Goal: Task Accomplishment & Management: Complete application form

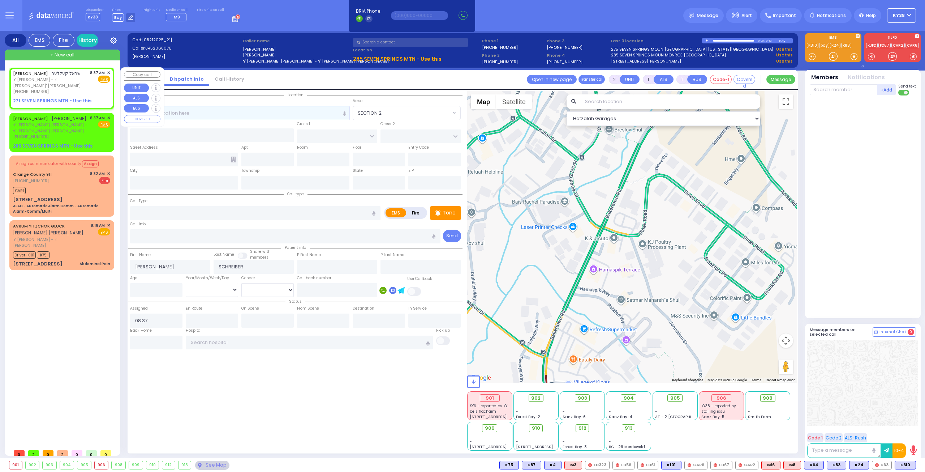
select select
radio input "true"
select select
select select "Hatzalah Garages"
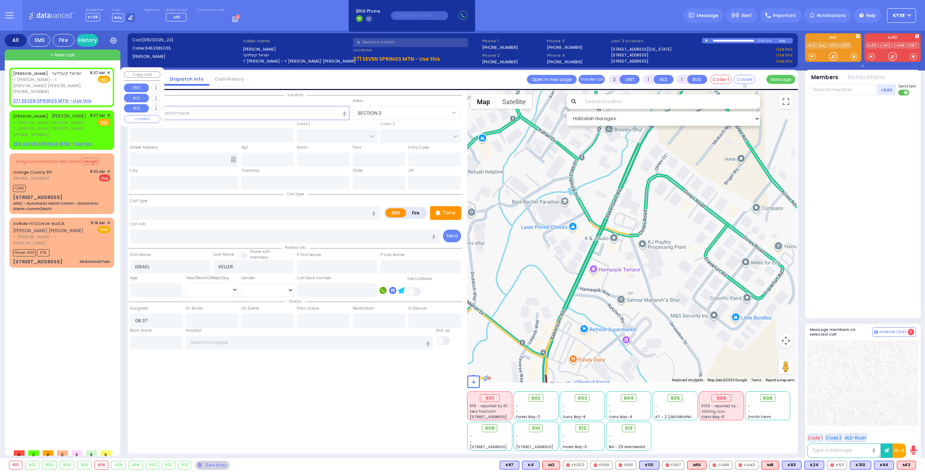
click at [75, 82] on div "ISRAEL KELLER ישראל קעללער ר' פנחס - ר' טובי' פעקעטע (845) 238-5035 8:37 AM ✕ F…" at bounding box center [61, 82] width 97 height 25
select select
radio input "true"
select select
select select "Hatzalah Garages"
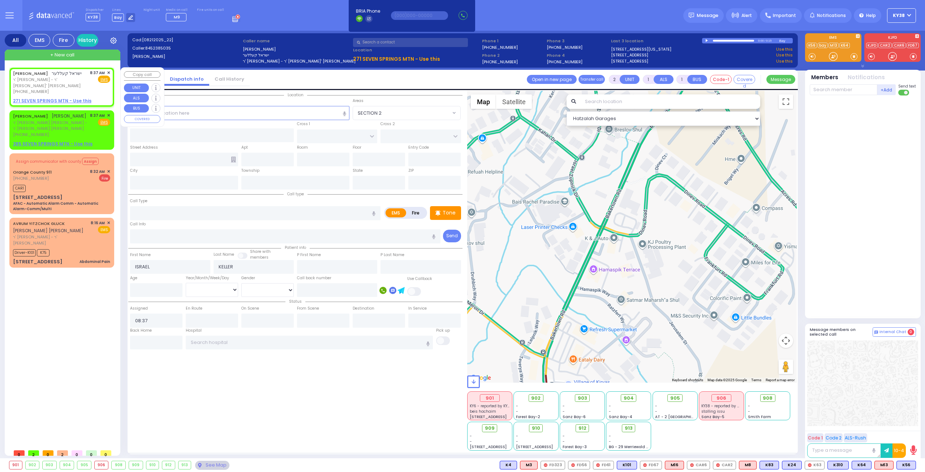
click at [82, 85] on div "ISRAEL KELLER ישראל קעללער ר' פנחס - ר' טובי' פעקעטע (845) 238-5035 8:37 AM ✕ F…" at bounding box center [61, 82] width 97 height 25
select select
radio input "true"
select select
select select "Hatzalah Garages"
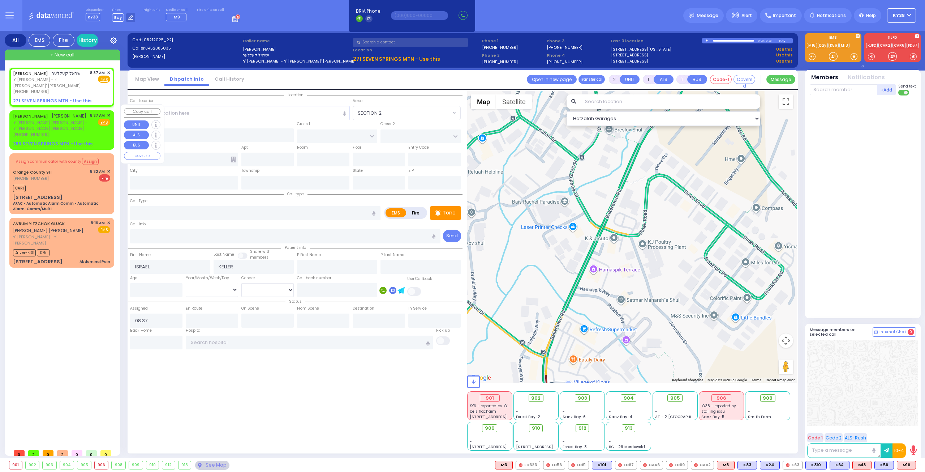
click at [85, 123] on div "JOEL SCHREIBER יואל שרייבער ר' משה חיים - ר' נחום מרדכי וויינבערגער (845) 206-8…" at bounding box center [61, 124] width 97 height 25
select select
radio input "true"
type input "[PERSON_NAME]"
type input "SCHREIBER"
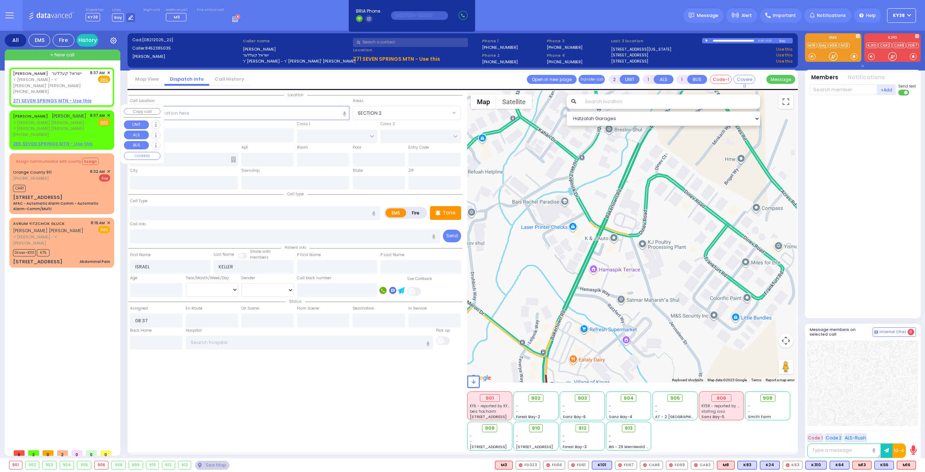
select select
select select "Hatzalah Garages"
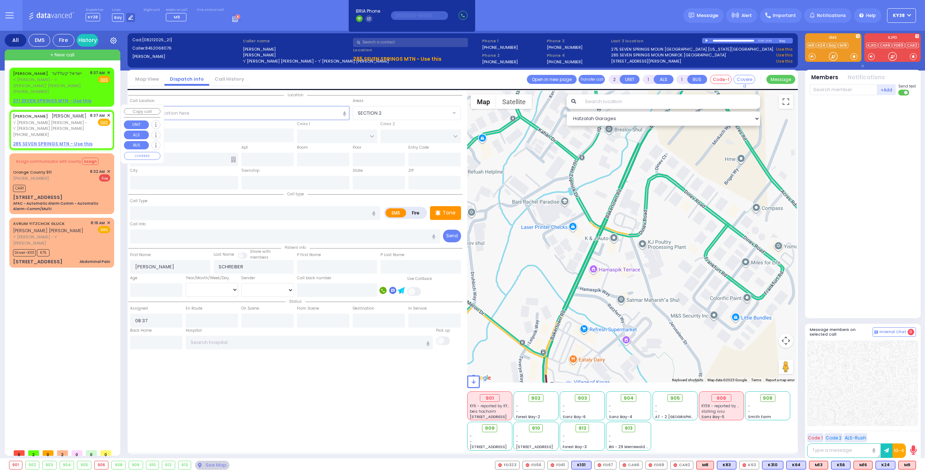
click at [82, 122] on div "JOEL SCHREIBER יואל שרייבער ר' משה חיים - ר' נחום מרדכי וויינבערגער (845) 206-8…" at bounding box center [61, 124] width 97 height 25
select select
radio input "true"
select select
select select "Hatzalah Garages"
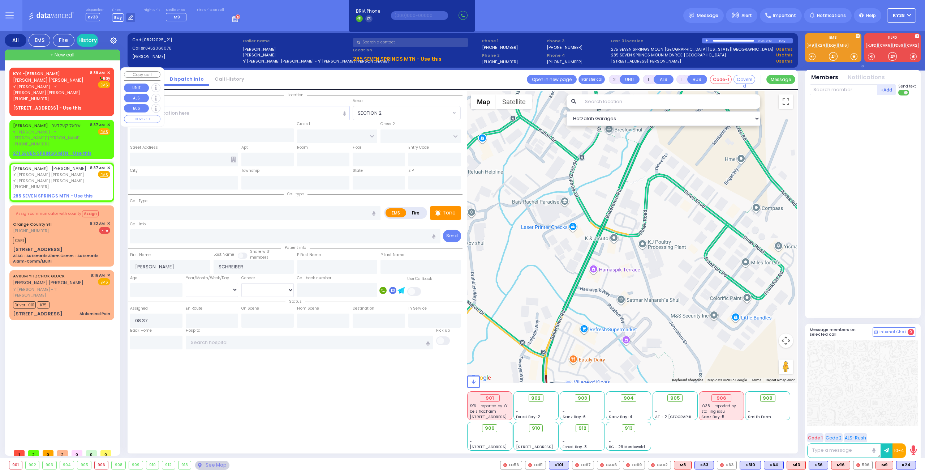
click at [77, 87] on span "ר' יעקב לייב - ר' מנחם מענדל לאנדא" at bounding box center [50, 90] width 74 height 12
select select
radio input "true"
type input "SHMIEL BINYUMEN"
type input "SOFER"
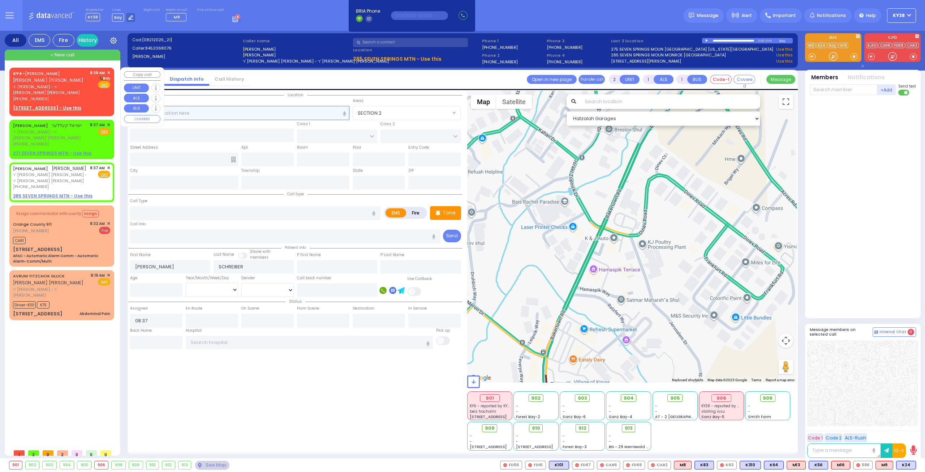
select select
type input "08:39"
select select "Hatzalah Garages"
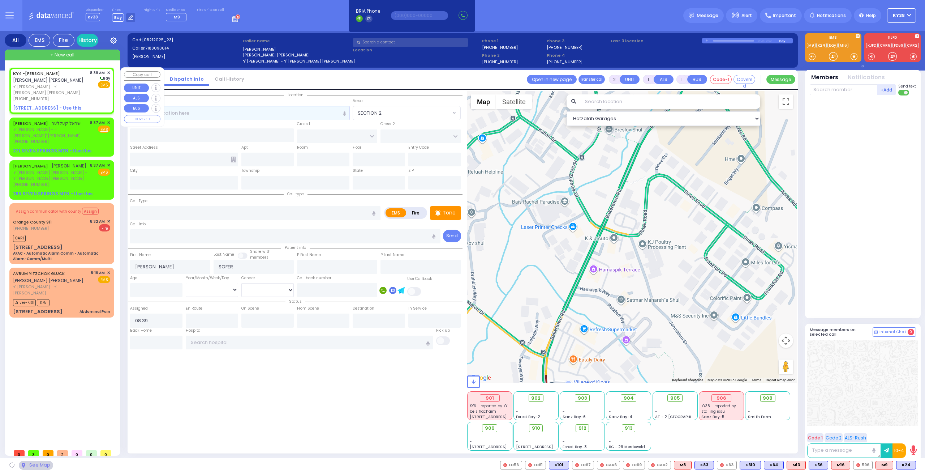
select select
radio input "true"
select select
select select "Hatzalah Garages"
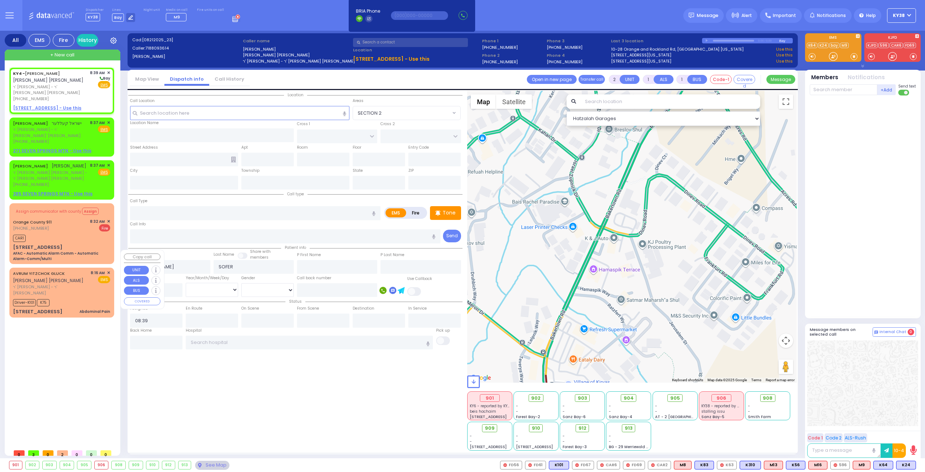
click at [79, 321] on div "KY4 - SHMIEL BINYUMEN SOFER שמואל בנימין סופר ר' יעקב לייב - ר' מנחם מענדל לאנד…" at bounding box center [63, 257] width 108 height 378
select select
radio input "true"
select select
select select "Hatzalah Garages"
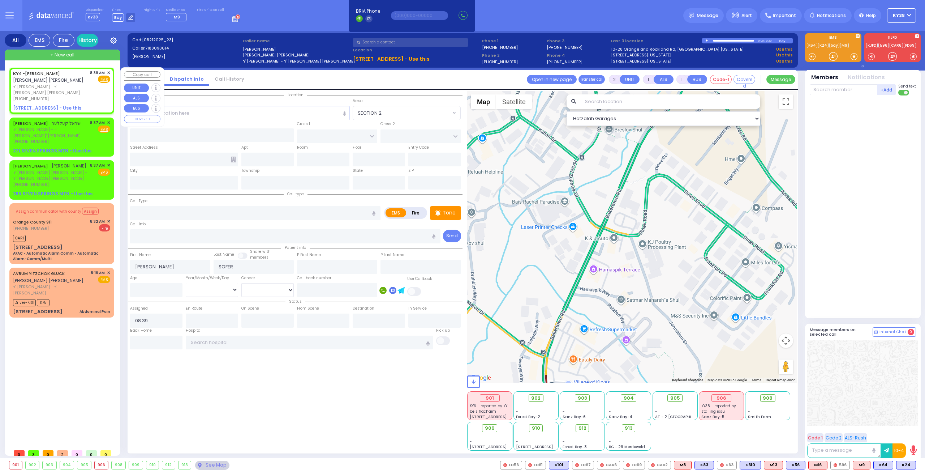
click at [80, 96] on div "(718) 809-3614" at bounding box center [50, 99] width 74 height 6
select select
radio input "true"
select select
select select "Hatzalah Garages"
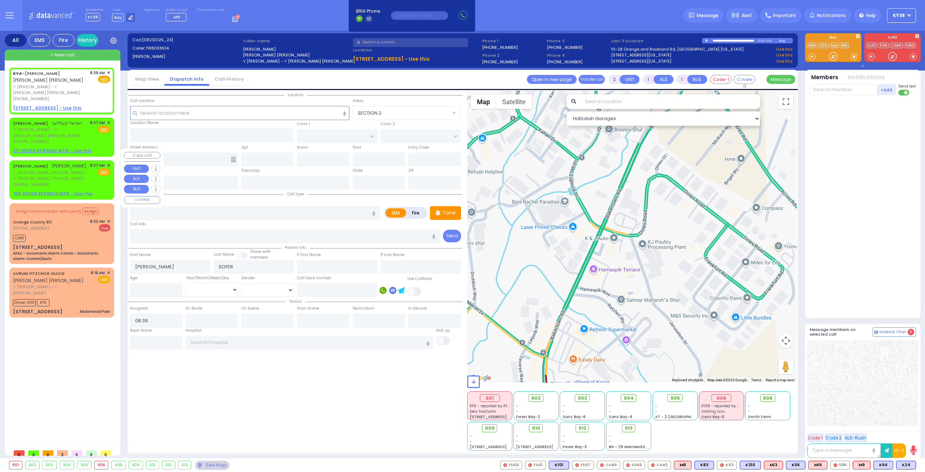
click at [73, 181] on div "[PHONE_NUMBER]" at bounding box center [50, 184] width 74 height 6
select select
radio input "true"
type input "[PERSON_NAME]"
type input "SCHREIBER"
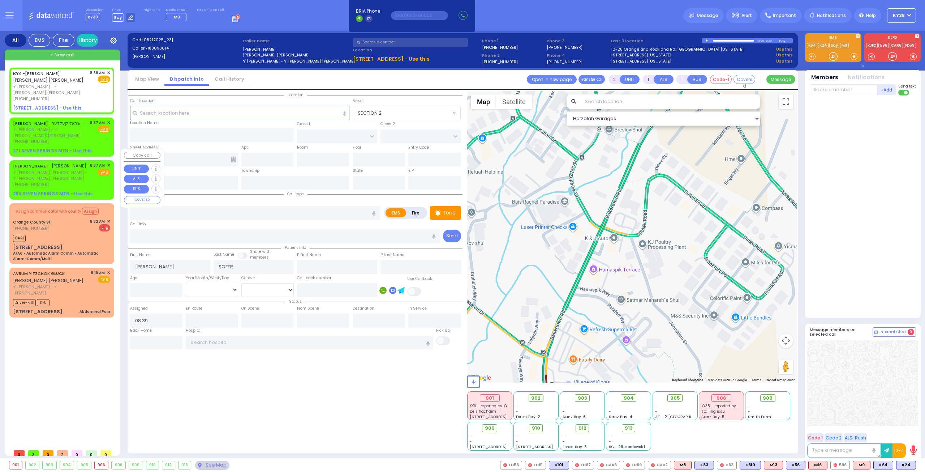
select select
type input "08:37"
select select "Hatzalah Garages"
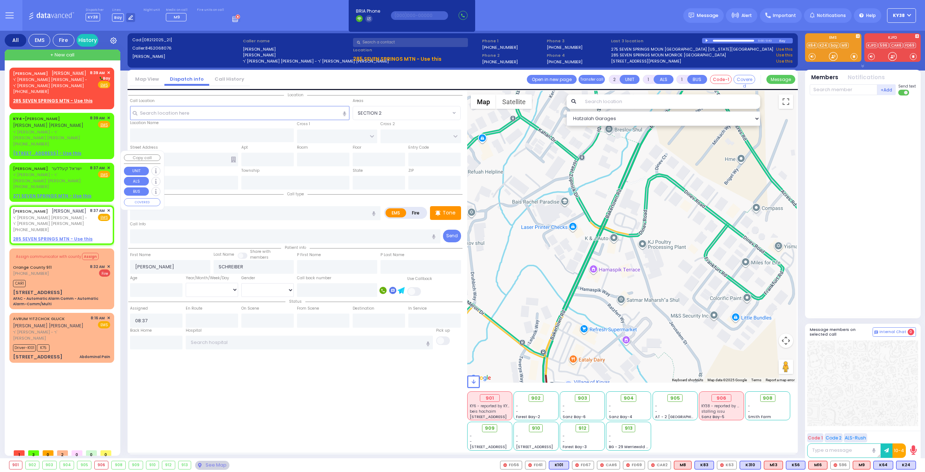
click at [82, 165] on div "ISRAEL KELLER ישראל קעללער ר' פנחס - ר' טובי' פעקעטע (845) 238-5035 8:37 AM ✕ F…" at bounding box center [61, 177] width 97 height 25
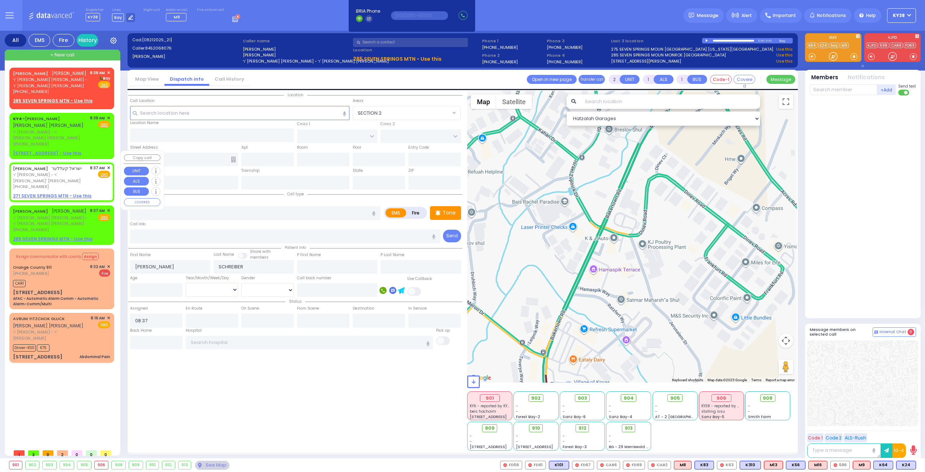
select select
radio input "true"
type input "ISRAEL"
type input "KELLER"
select select
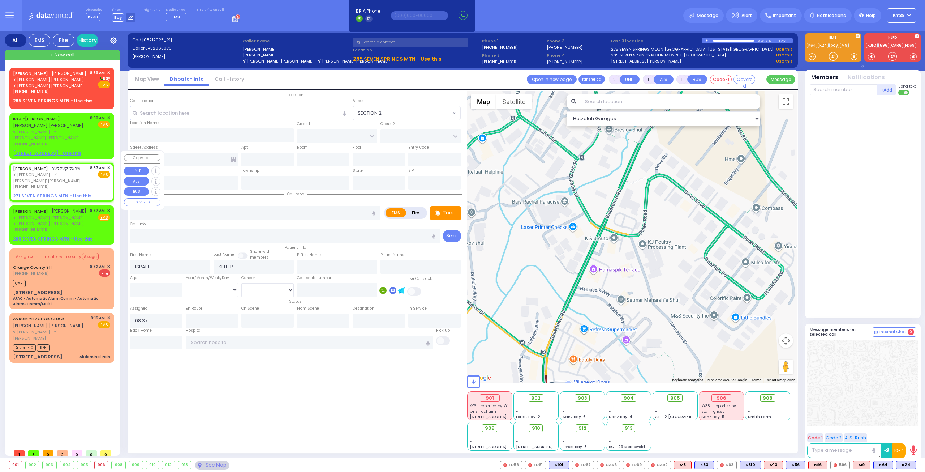
select select "Hatzalah Garages"
click at [85, 207] on div "JOEL SCHREIBER יואל שרייבער ר' משה חיים - ר' נחום מרדכי וויינבערגער (845) 206-8…" at bounding box center [61, 219] width 97 height 25
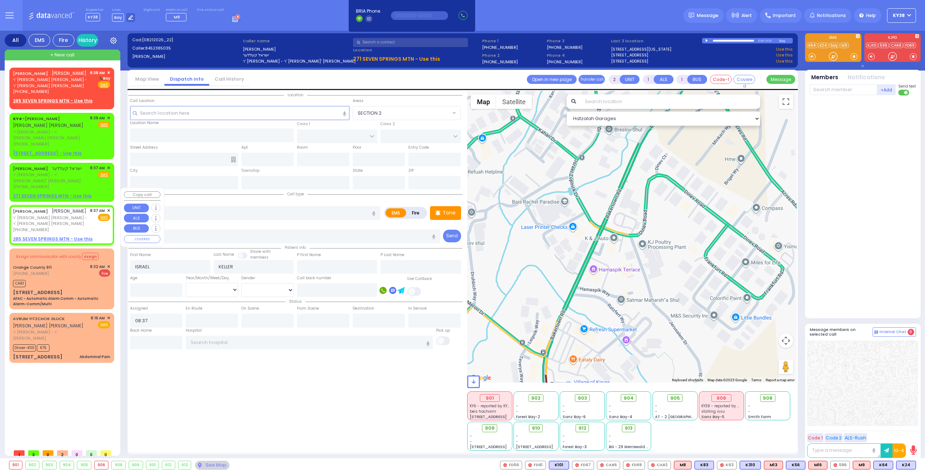
select select
radio input "true"
type input "[PERSON_NAME]"
type input "SCHREIBER"
select select
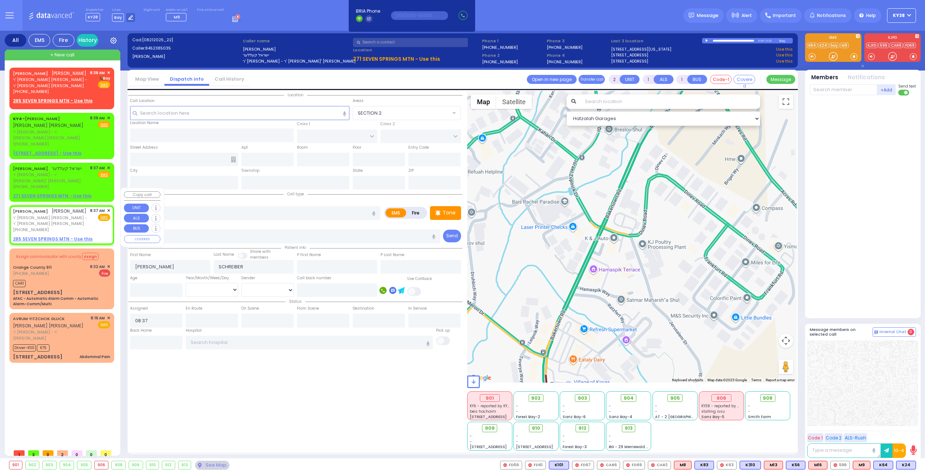
select select "Hatzalah Garages"
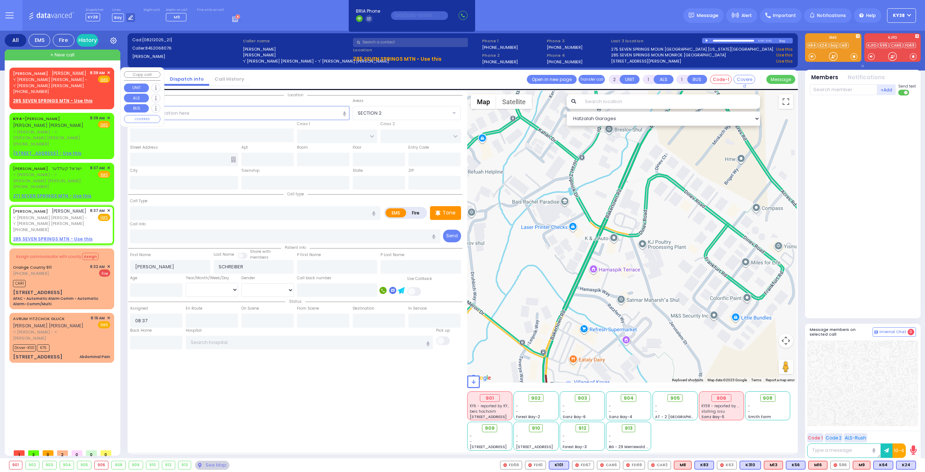
click at [86, 85] on div "JOEL SCHREIBER יואל שרייבער ר' משה חיים - ר' נחום מרדכי וויינבערגער (845) 206-8…" at bounding box center [61, 82] width 97 height 25
select select
radio input "true"
select select
type input "08:39"
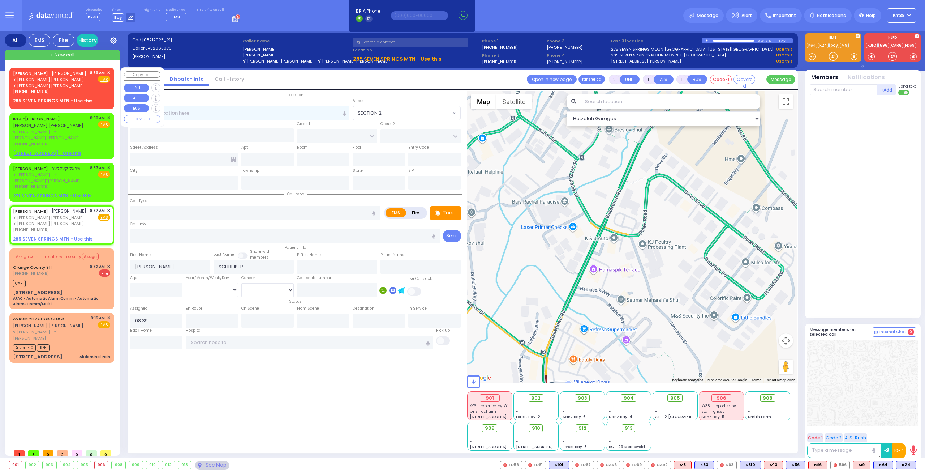
select select "Hatzalah Garages"
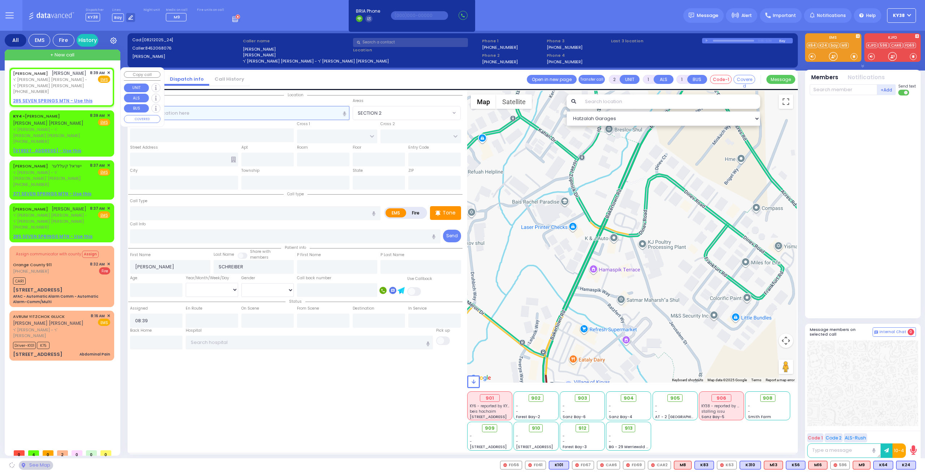
select select
radio input "true"
select select
select select "Hatzalah Garages"
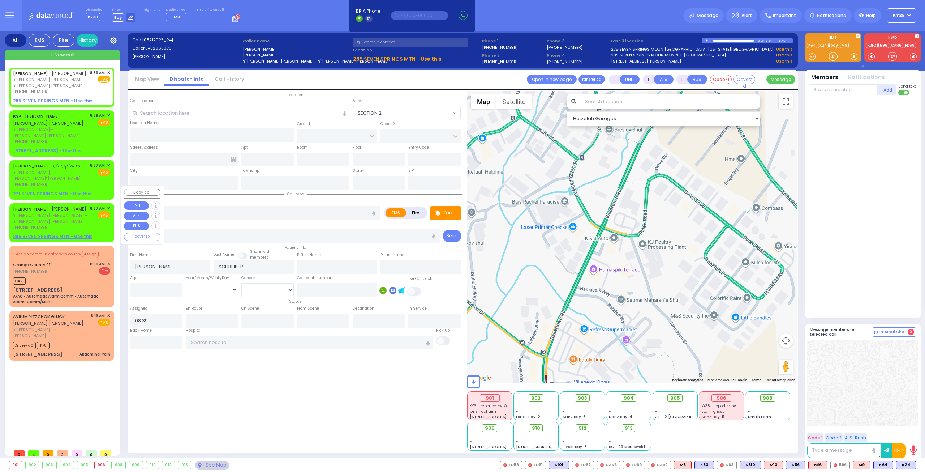
click at [83, 205] on div "JOEL SCHREIBER יואל שרייבער ר' משה חיים - ר' נחום מרדכי וויינבערגער (845) 206-8…" at bounding box center [61, 217] width 97 height 25
select select
radio input "true"
select select
type input "08:37"
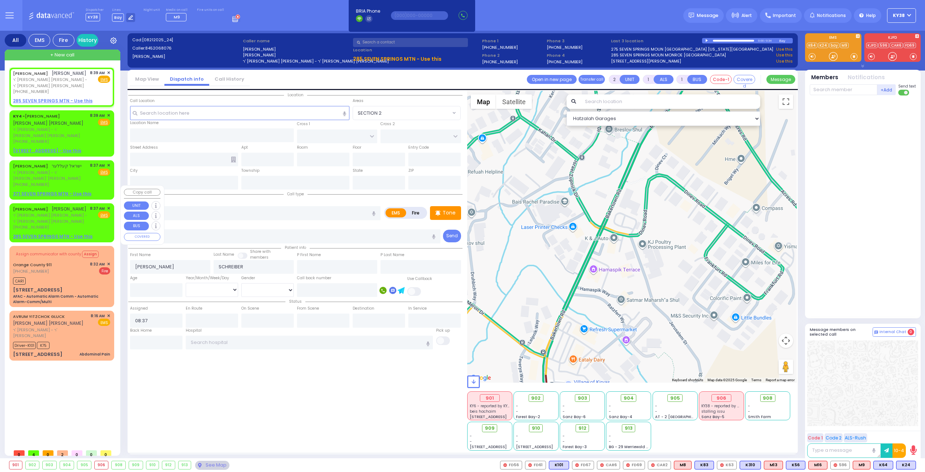
select select "Hatzalah Garages"
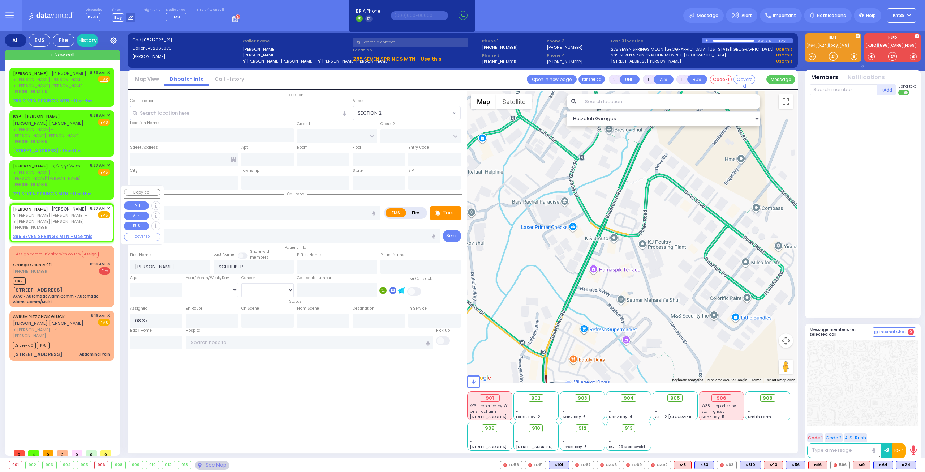
click at [59, 233] on u "285 SEVEN SPRINGS MTN - Use this" at bounding box center [53, 236] width 80 height 6
select select
radio input "true"
select select
select select "Hatzalah Garages"
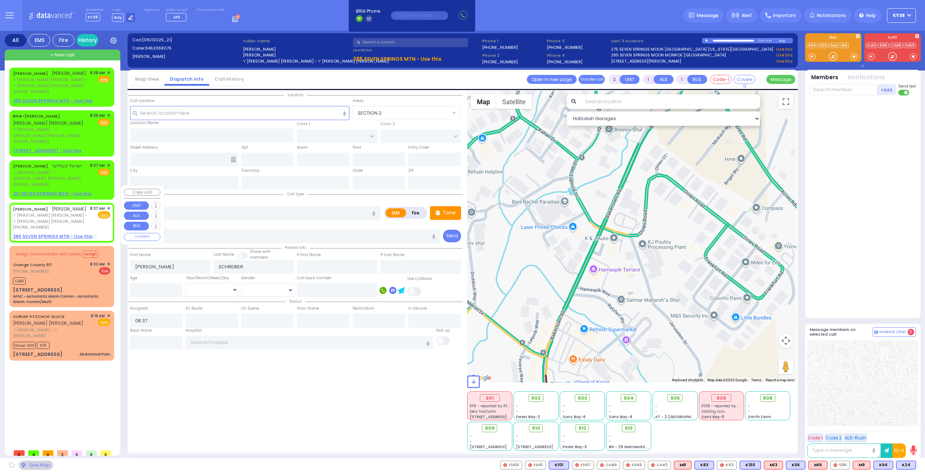
select select
radio input "true"
select select
select select "Hatzalah Garages"
type input "[GEOGRAPHIC_DATA]"
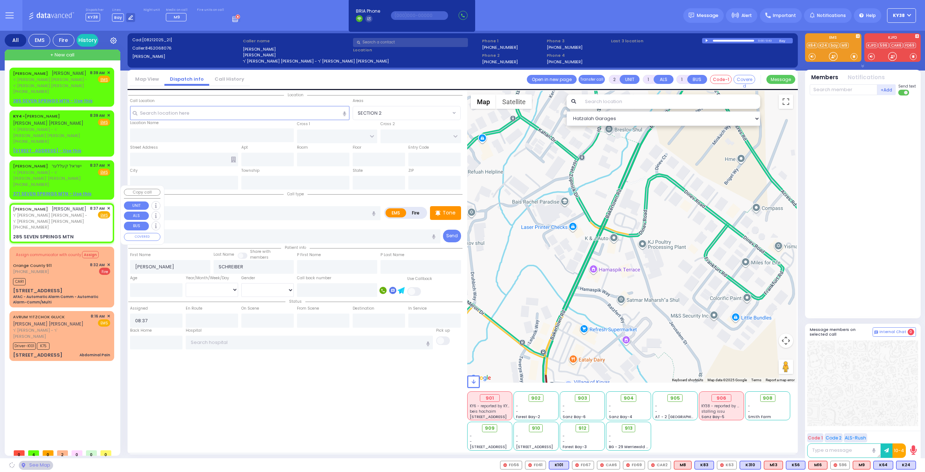
type input "285 SEVEN SPRINGS MTN"
type input "Monroe"
type input "[US_STATE]"
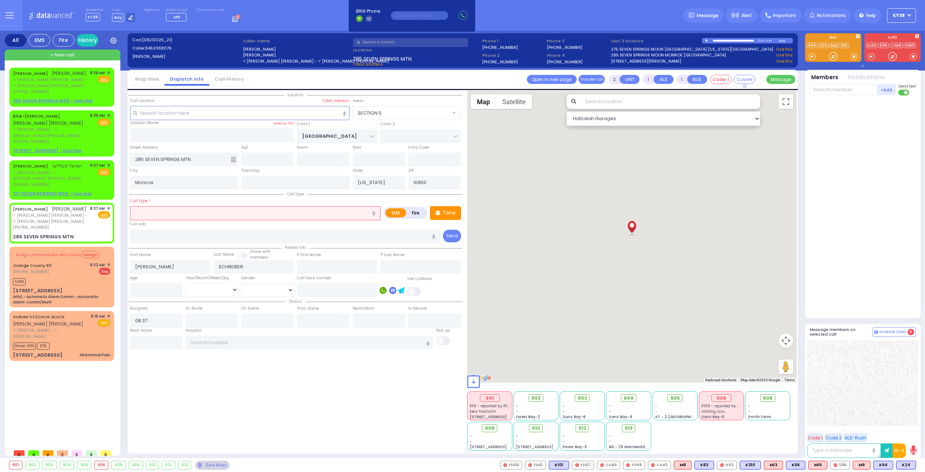
click at [214, 214] on input "text" at bounding box center [255, 213] width 251 height 14
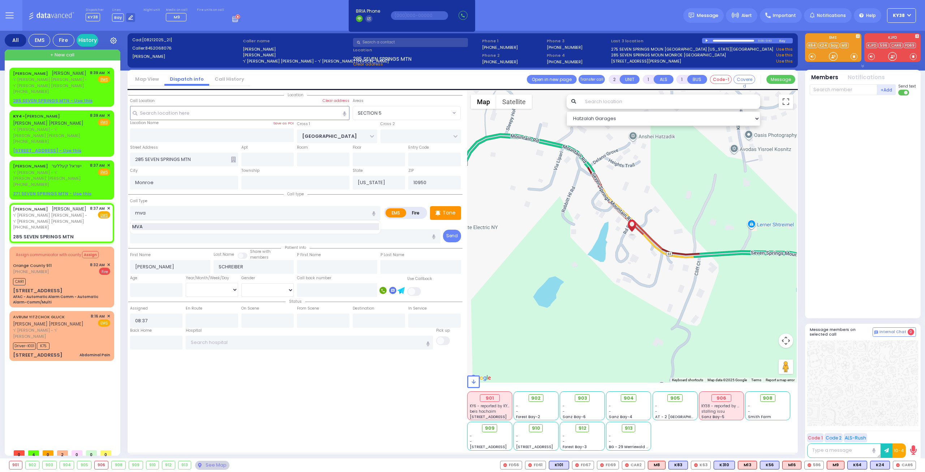
click at [146, 224] on div "MVA" at bounding box center [255, 226] width 247 height 7
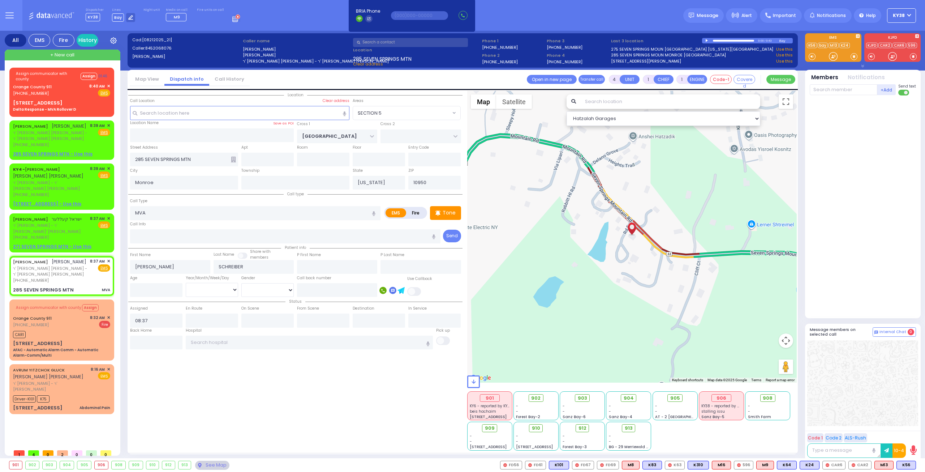
click at [234, 396] on div "Location ZIP" at bounding box center [295, 271] width 334 height 360
click at [907, 465] on span "K56" at bounding box center [906, 465] width 19 height 8
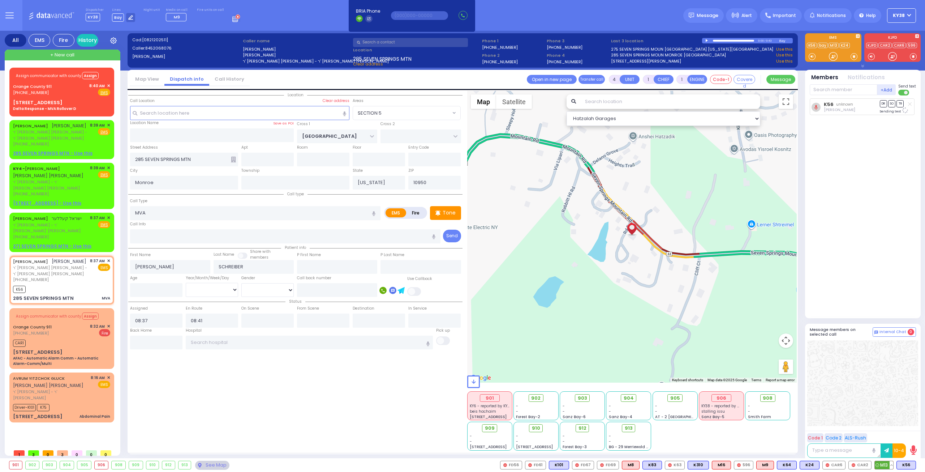
click at [886, 463] on span "M13" at bounding box center [884, 465] width 18 height 8
click at [812, 464] on span "K24" at bounding box center [809, 465] width 19 height 8
click at [788, 465] on span "K64" at bounding box center [787, 465] width 19 height 8
click at [768, 465] on span "M9" at bounding box center [765, 465] width 17 height 8
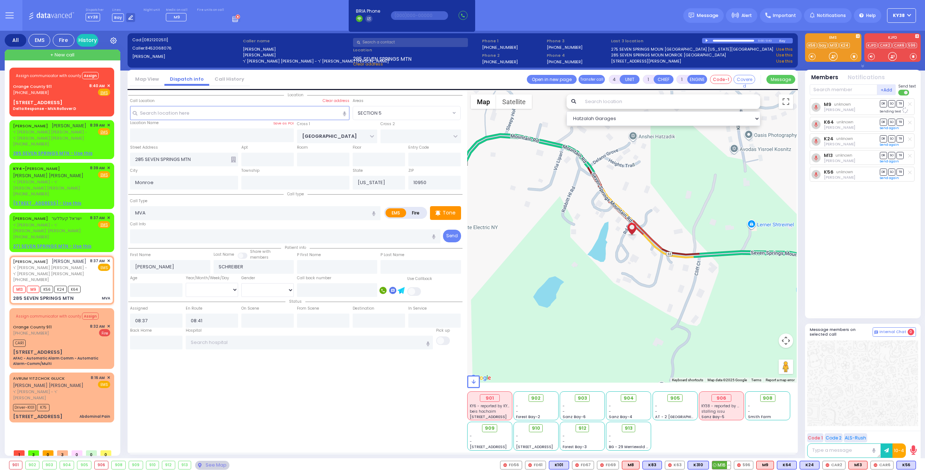
click at [727, 466] on span "M16" at bounding box center [721, 465] width 18 height 8
click at [637, 465] on span "M8" at bounding box center [630, 465] width 17 height 8
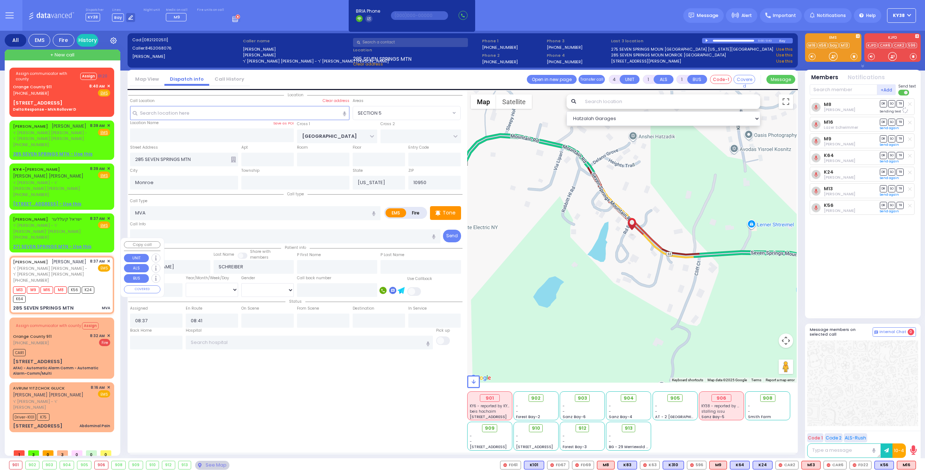
click at [81, 304] on div "285 SEVEN SPRINGS MTN MVA" at bounding box center [61, 307] width 97 height 7
click at [633, 397] on span "904" at bounding box center [631, 397] width 10 height 7
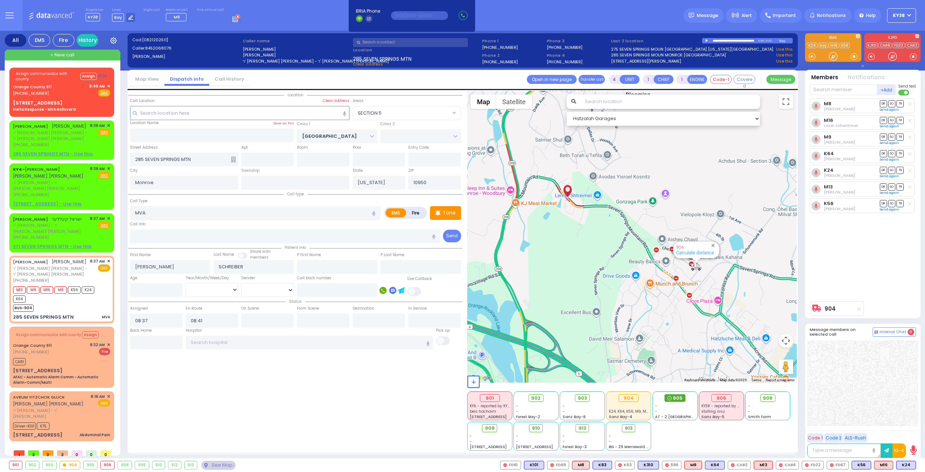
click at [679, 398] on span "905" at bounding box center [678, 397] width 10 height 7
click at [909, 153] on icon at bounding box center [910, 154] width 4 height 4
